Goal: Use online tool/utility

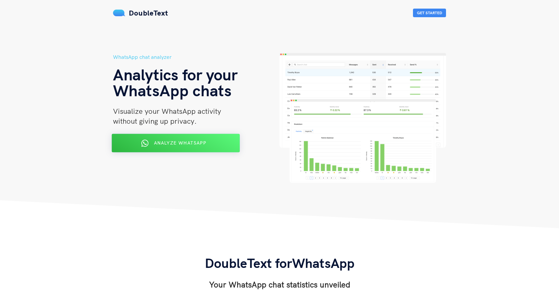
click at [173, 146] on div "Analyze WhatsApp" at bounding box center [176, 143] width 104 height 11
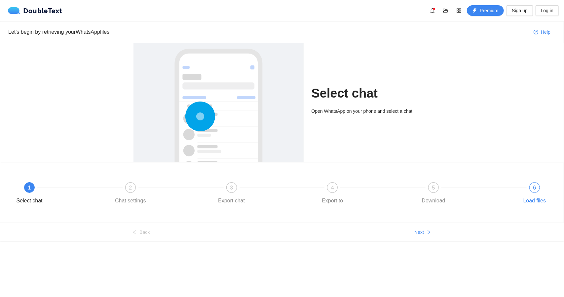
click at [543, 189] on div "6 Load files" at bounding box center [535, 194] width 38 height 24
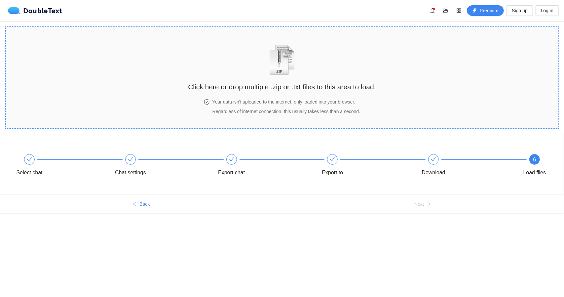
click at [284, 98] on div "Click here or drop multiple .zip or .txt files to this area to load. Your data …" at bounding box center [282, 77] width 188 height 88
